Goal: Obtain resource: Download file/media

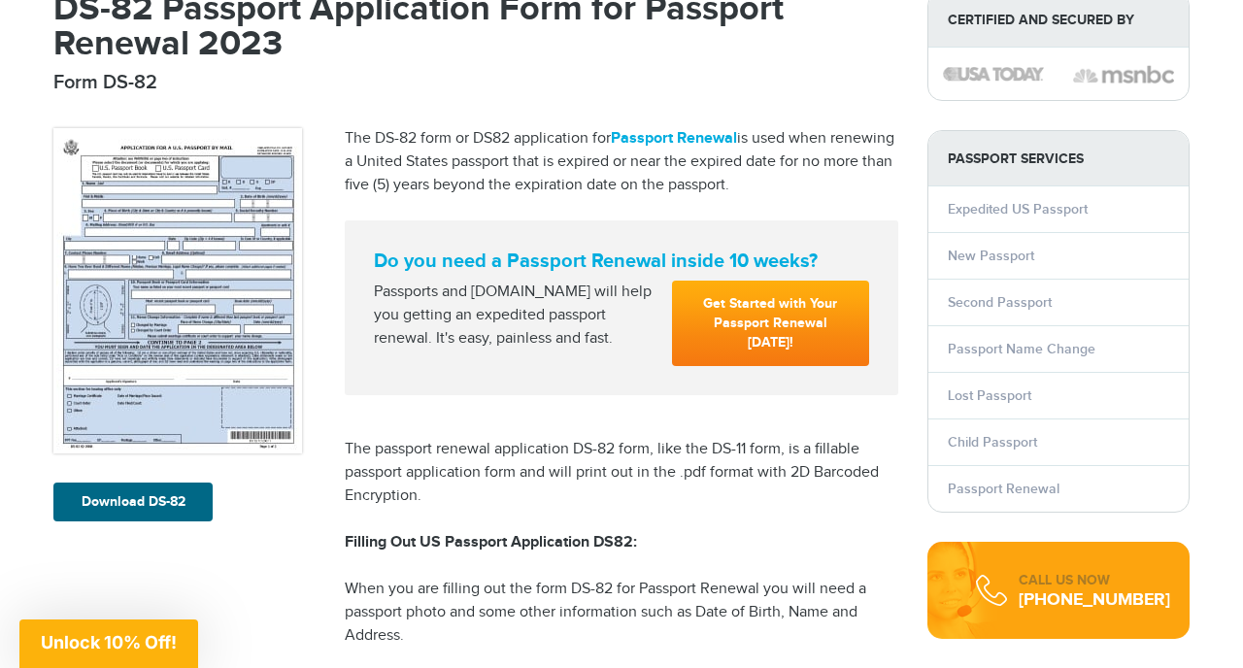
scroll to position [415, 0]
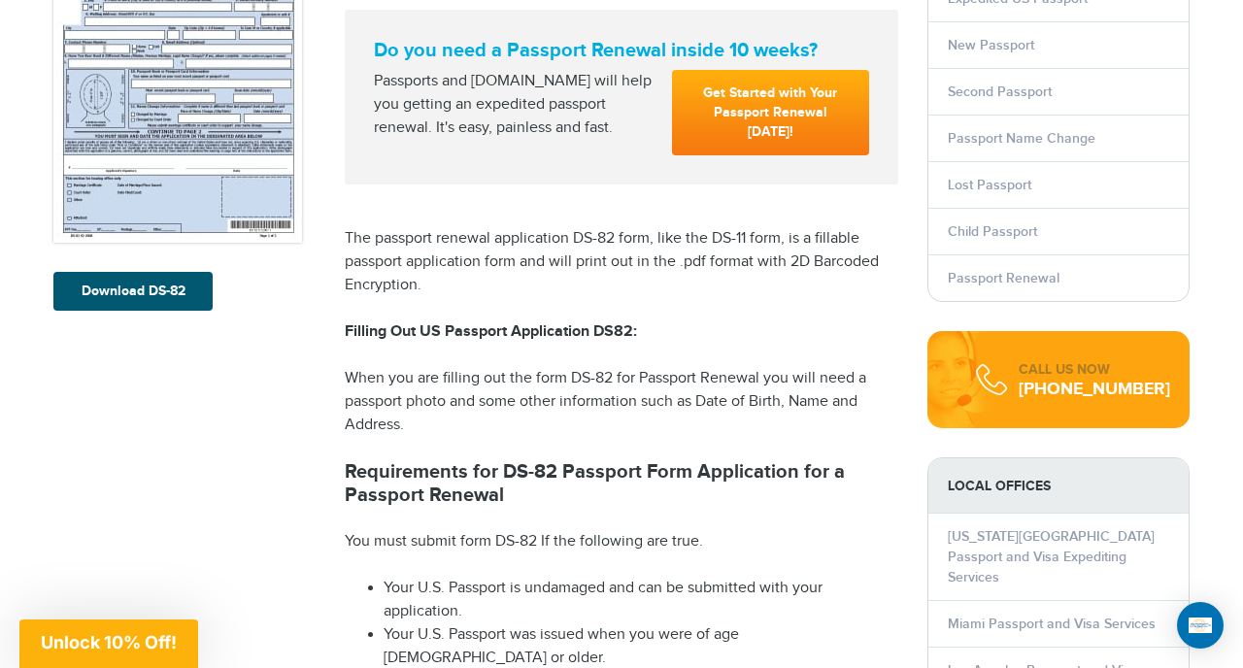
click at [160, 293] on link "Download DS-82" at bounding box center [132, 291] width 159 height 39
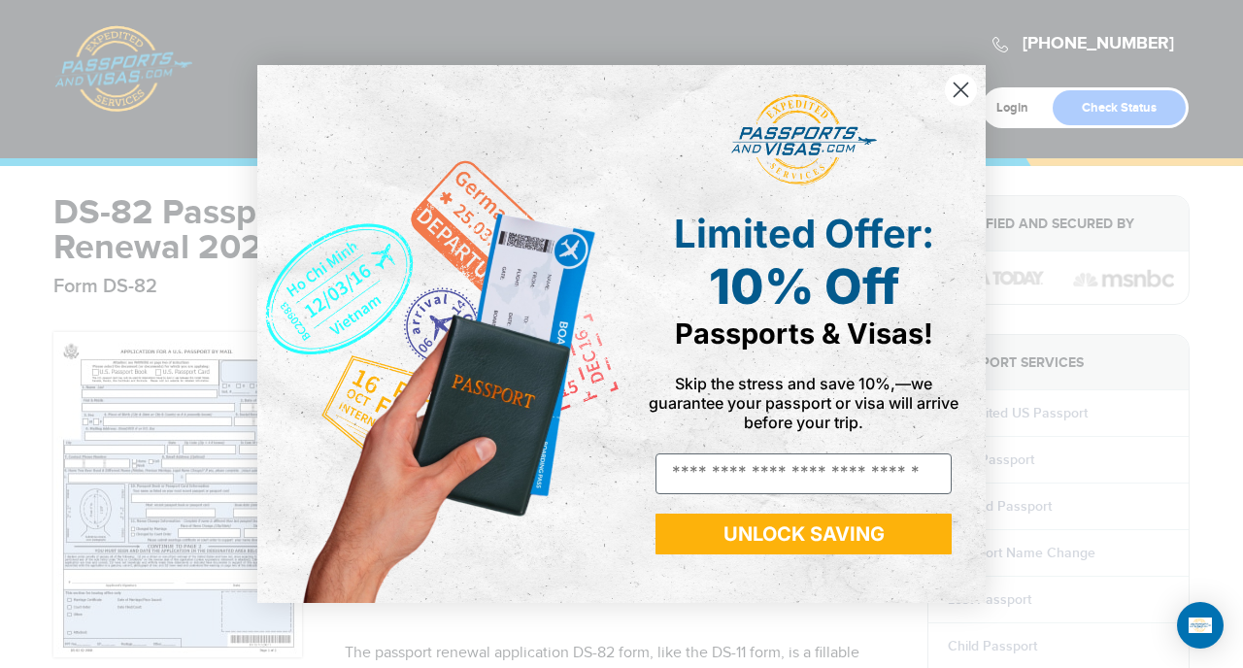
click at [217, 434] on div "Close dialog Limited Offer: 10% Off Passports & Visas! Skip the stress and save…" at bounding box center [621, 334] width 1243 height 668
click at [229, 421] on div "Close dialog Limited Offer: 10% Off Passports & Visas! Skip the stress and save…" at bounding box center [621, 334] width 1243 height 668
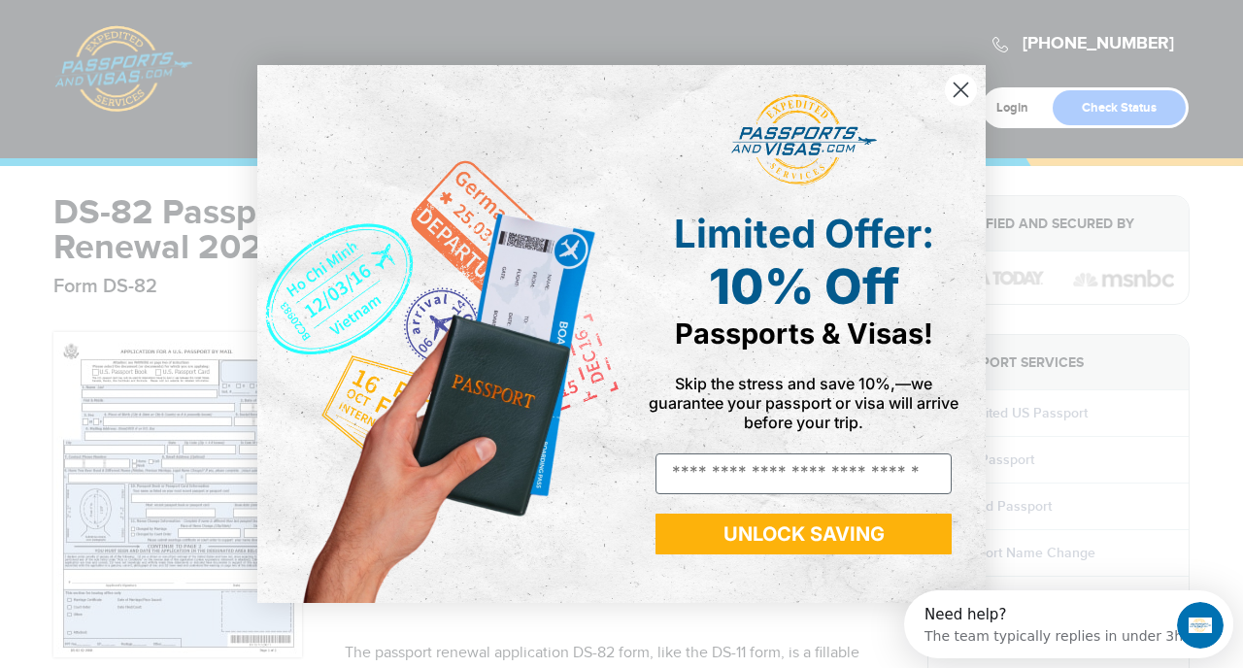
click at [160, 421] on div "Close dialog Limited Offer: 10% Off Passports & Visas! Skip the stress and save…" at bounding box center [621, 334] width 1243 height 668
click at [952, 93] on circle "Close dialog" at bounding box center [961, 90] width 32 height 32
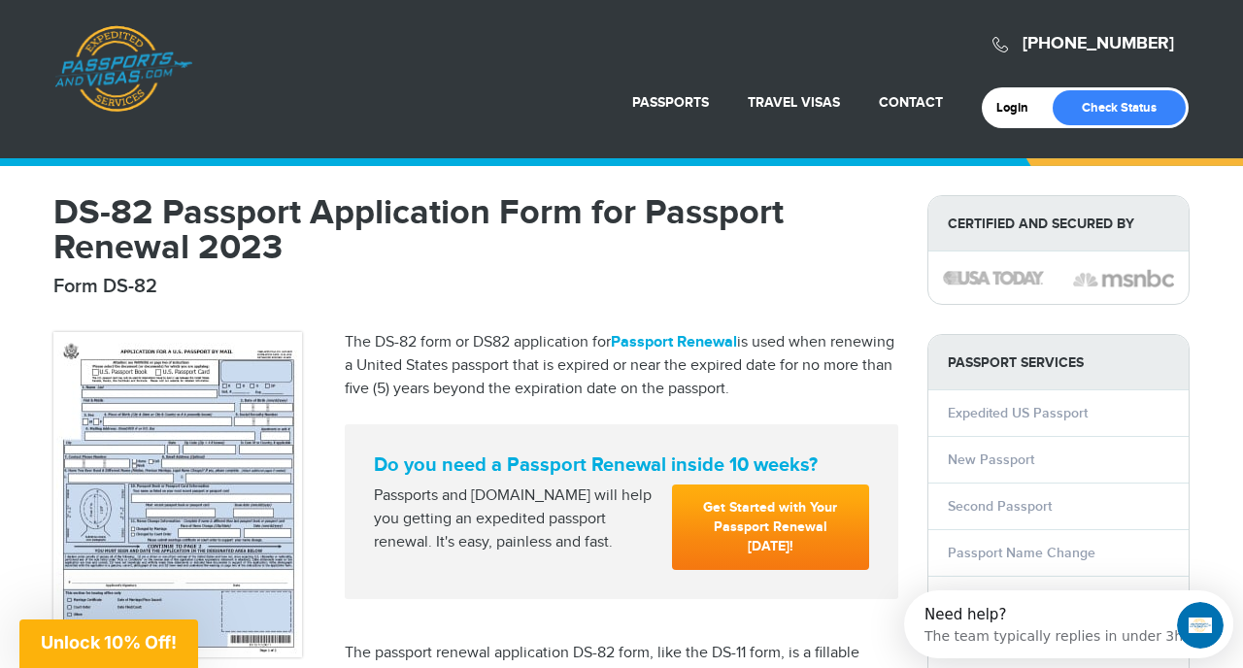
drag, startPoint x: 153, startPoint y: 430, endPoint x: 122, endPoint y: 262, distance: 170.9
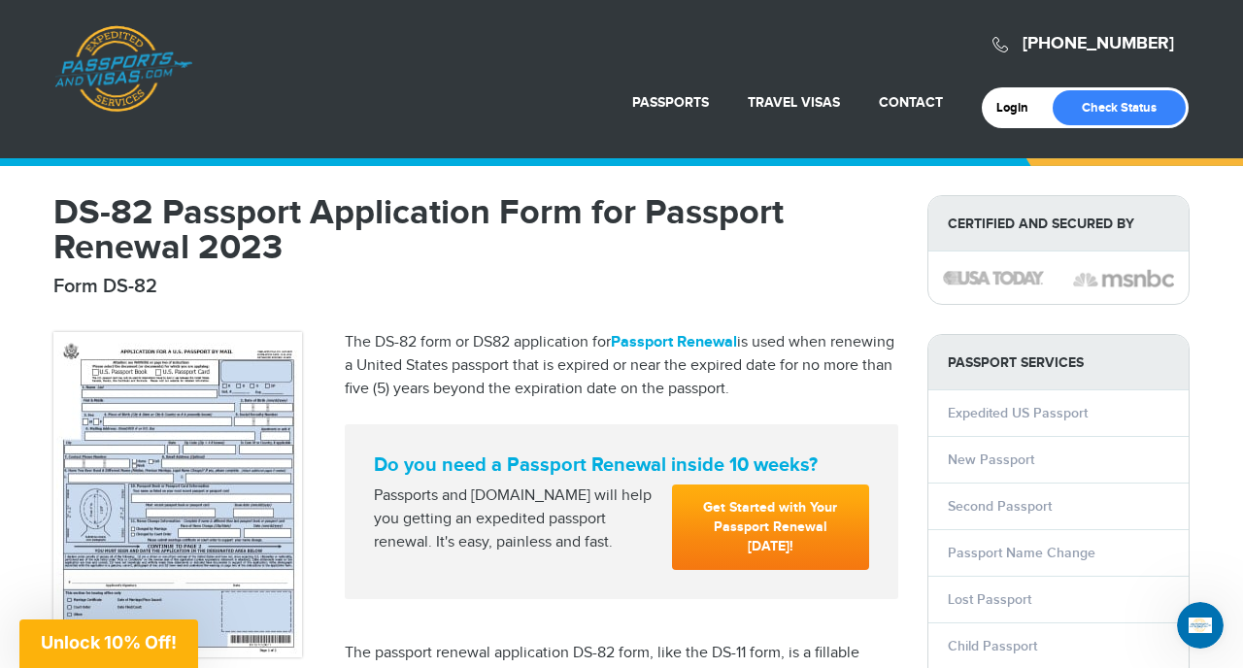
drag, startPoint x: 138, startPoint y: 416, endPoint x: 126, endPoint y: 223, distance: 192.7
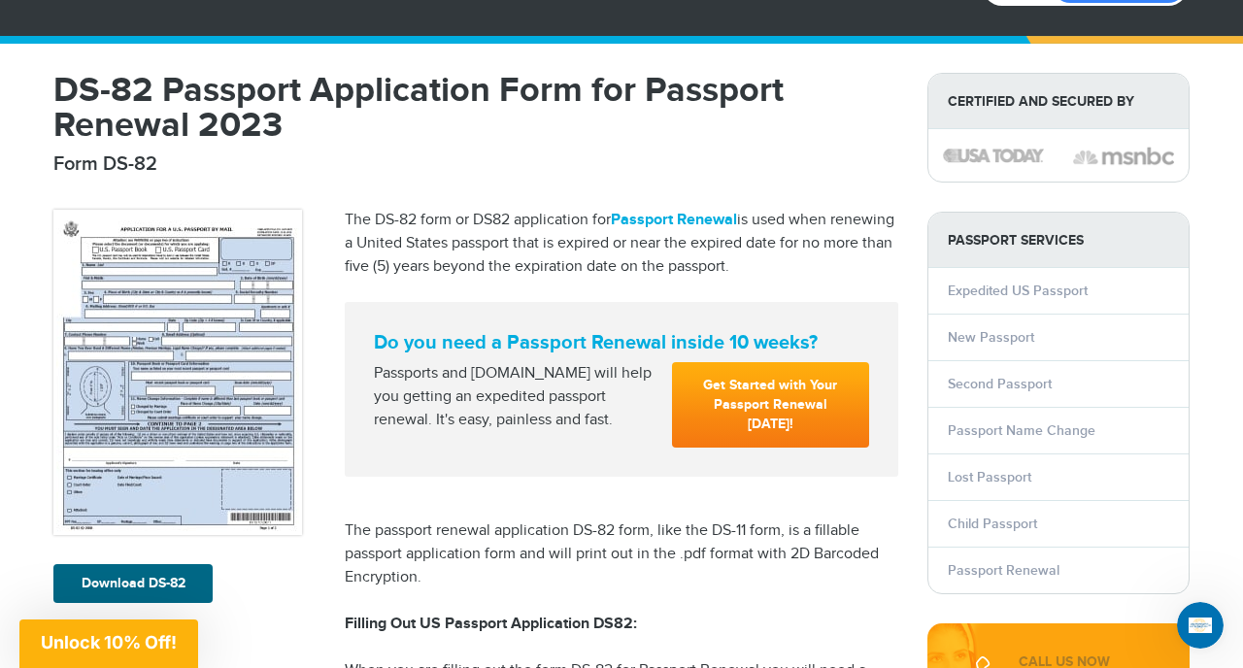
scroll to position [139, 0]
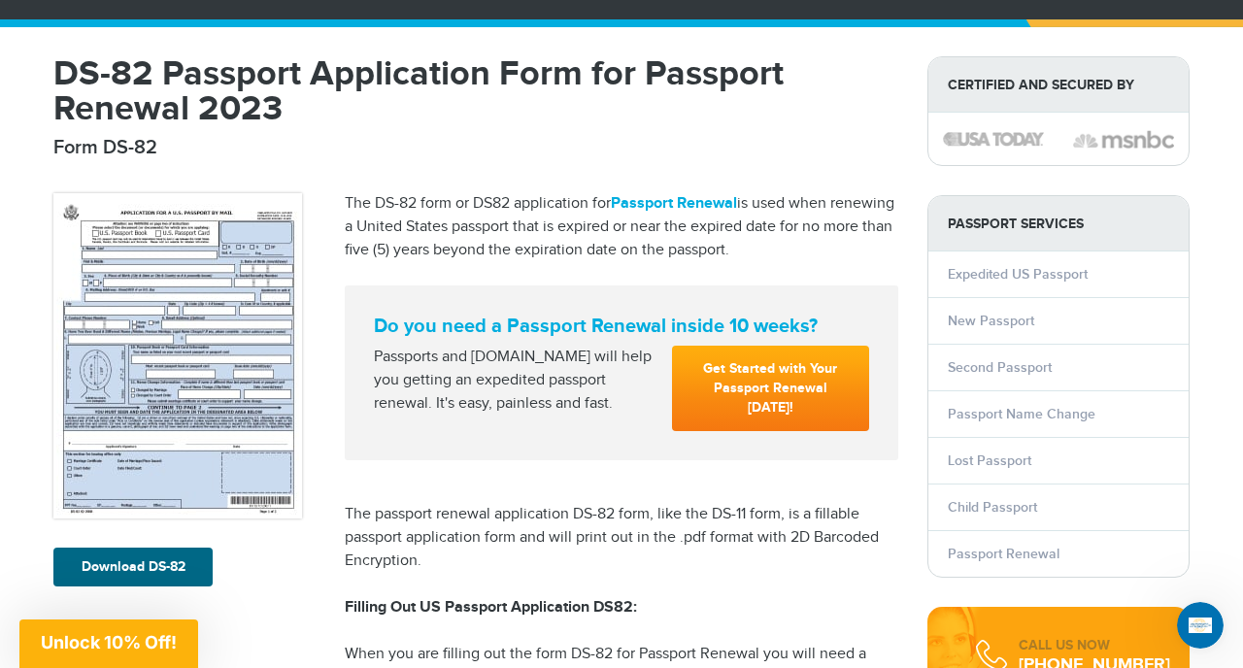
drag, startPoint x: 182, startPoint y: 423, endPoint x: 211, endPoint y: 373, distance: 57.5
click at [213, 376] on img at bounding box center [177, 355] width 249 height 325
